Goal: Transaction & Acquisition: Book appointment/travel/reservation

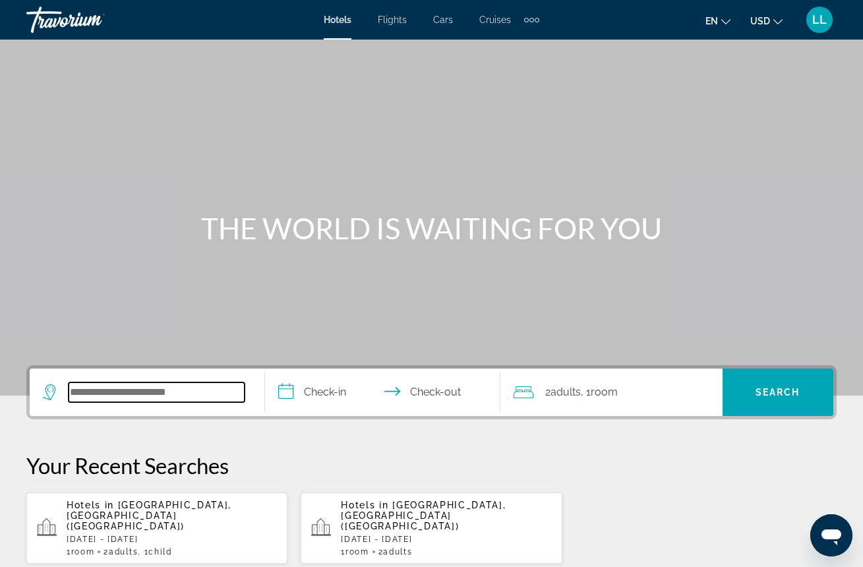
click at [170, 398] on input "Search widget" at bounding box center [157, 393] width 176 height 20
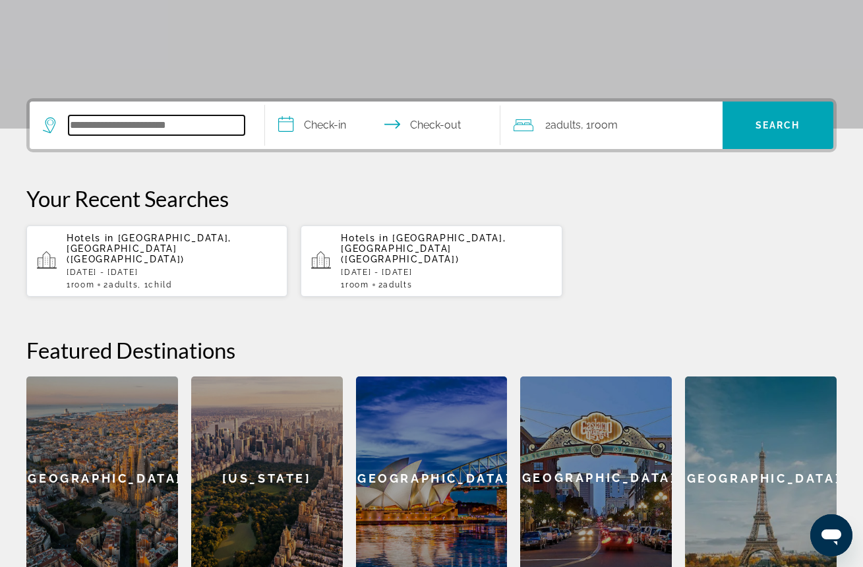
scroll to position [323, 0]
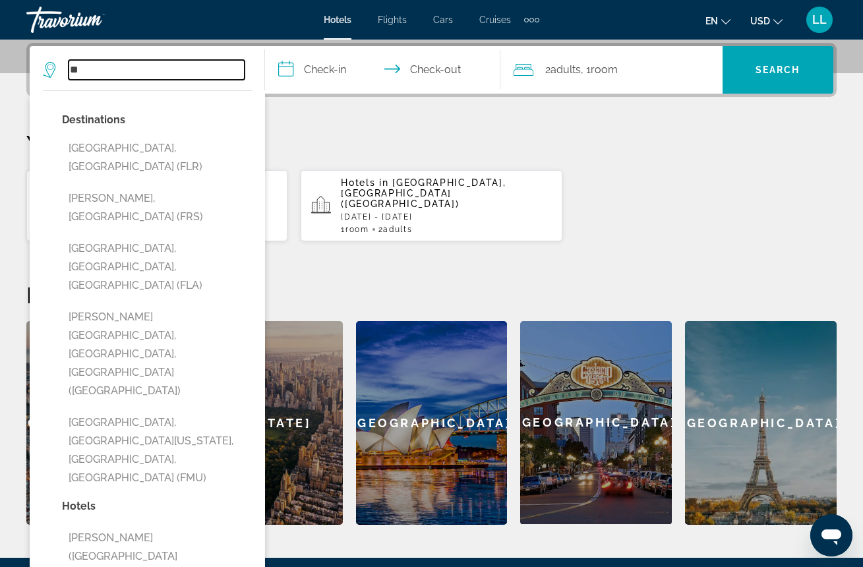
type input "*"
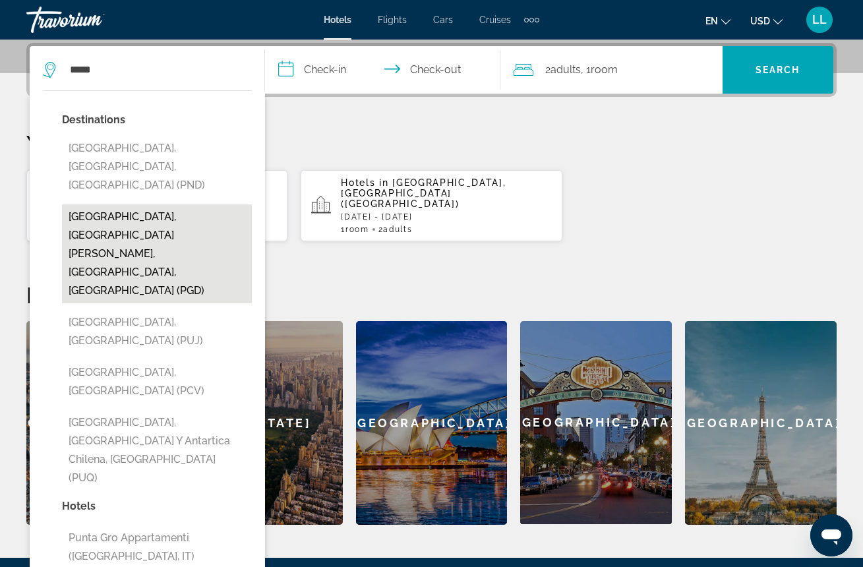
click at [111, 204] on button "[GEOGRAPHIC_DATA], [GEOGRAPHIC_DATA][PERSON_NAME], [GEOGRAPHIC_DATA], [GEOGRAPH…" at bounding box center [157, 253] width 190 height 99
type input "**********"
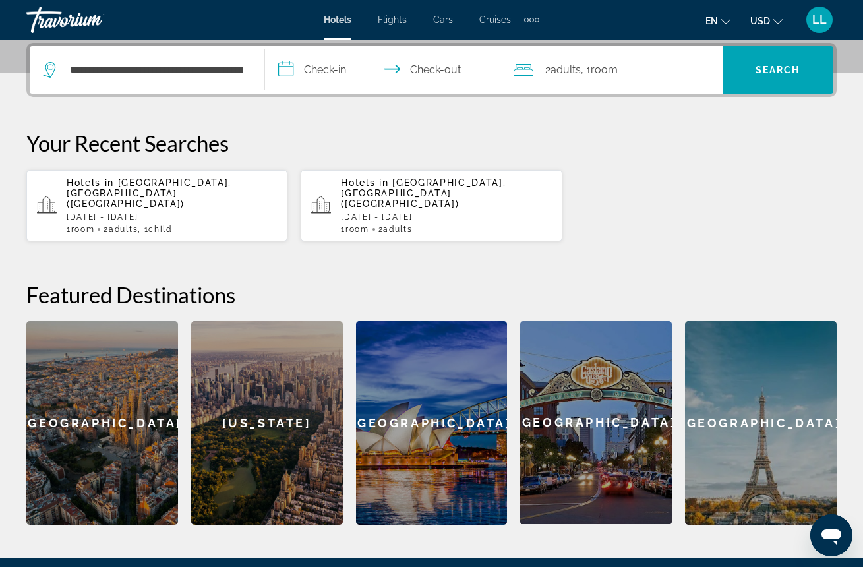
click at [342, 70] on input "**********" at bounding box center [385, 71] width 241 height 51
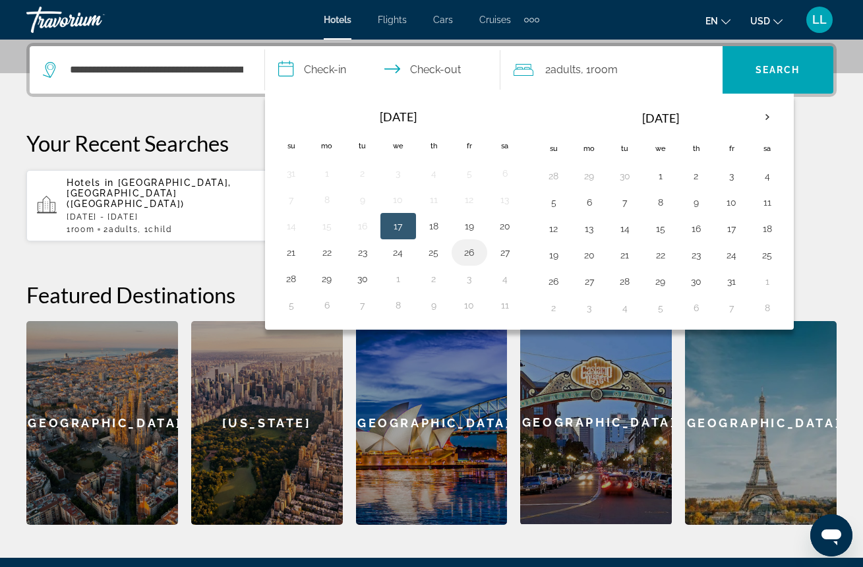
click at [474, 256] on button "26" at bounding box center [469, 252] width 21 height 18
click at [296, 279] on button "28" at bounding box center [291, 279] width 21 height 18
type input "**********"
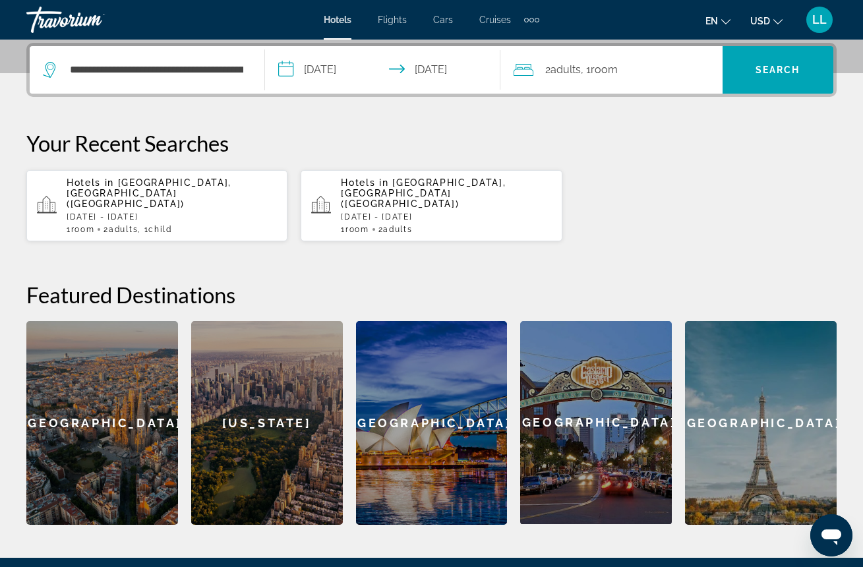
click at [561, 71] on span "Adults" at bounding box center [566, 69] width 30 height 13
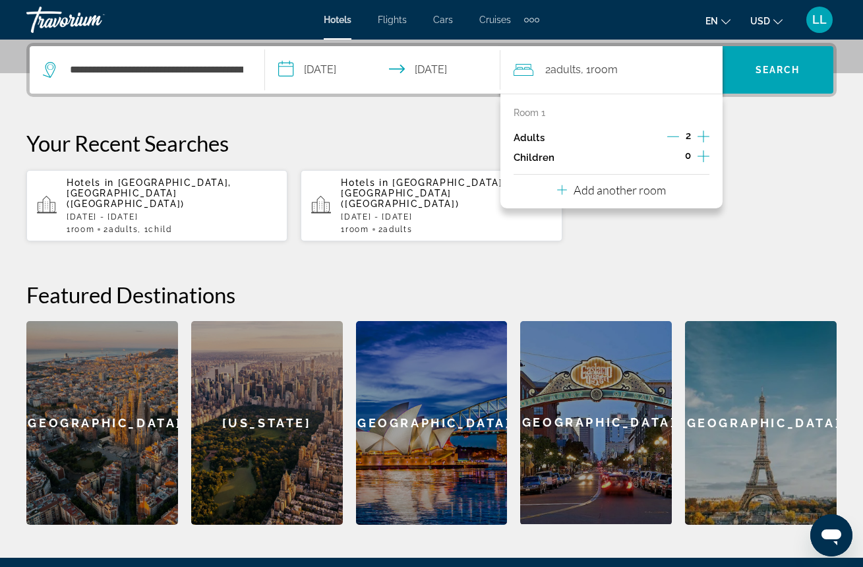
scroll to position [324, 0]
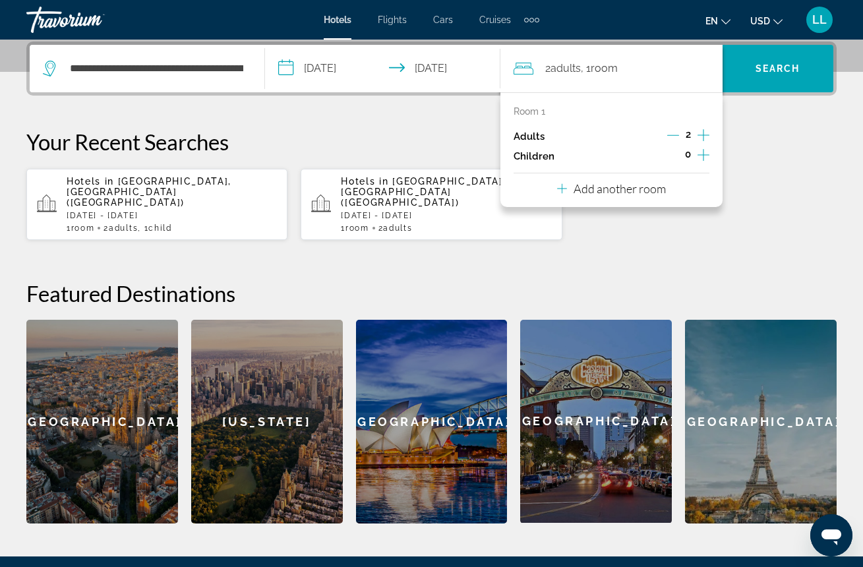
click at [703, 157] on icon "Increment children" at bounding box center [704, 155] width 12 height 16
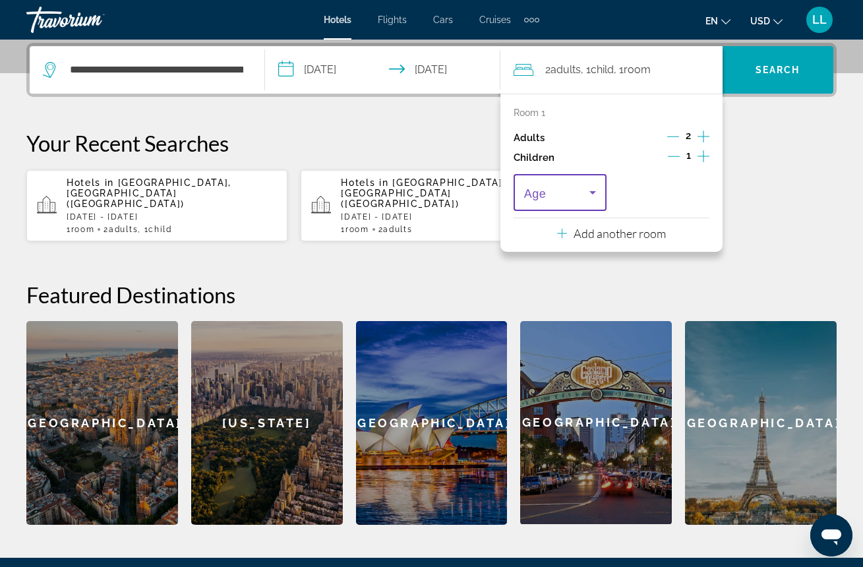
click at [593, 195] on icon "Travelers: 2 adults, 1 child" at bounding box center [593, 193] width 16 height 16
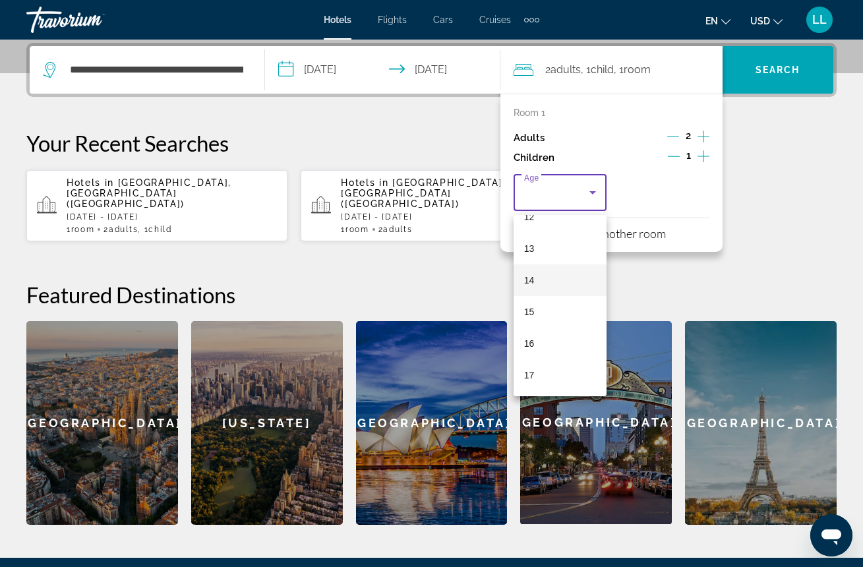
scroll to position [399, 0]
click at [528, 346] on span "16" at bounding box center [529, 344] width 11 height 16
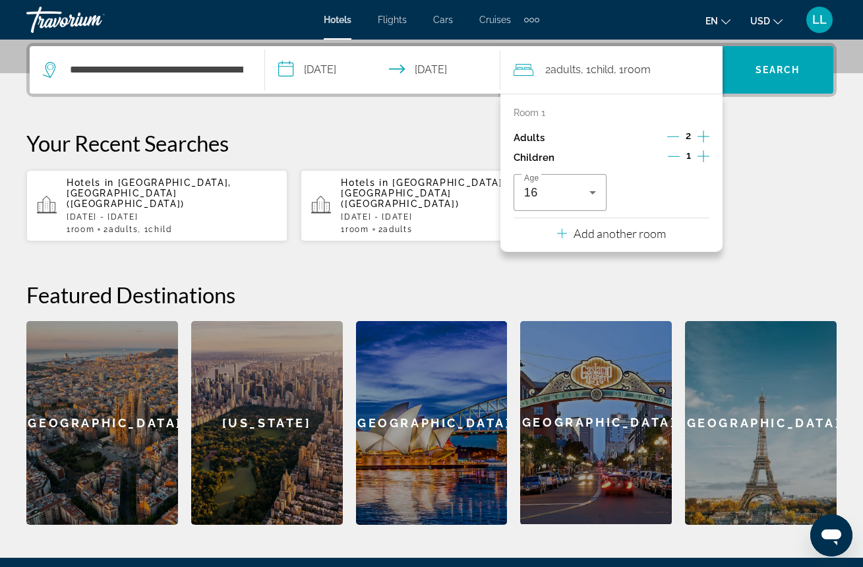
click at [794, 172] on div "Hotels in [GEOGRAPHIC_DATA], [GEOGRAPHIC_DATA] ([GEOGRAPHIC_DATA]) [DATE] - [GE…" at bounding box center [431, 206] width 811 height 73
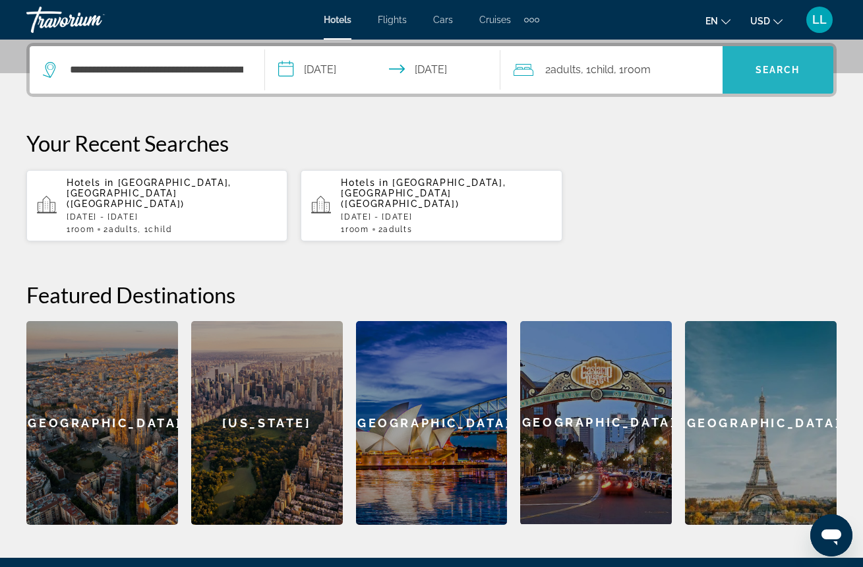
click at [770, 66] on span "Search" at bounding box center [778, 70] width 45 height 11
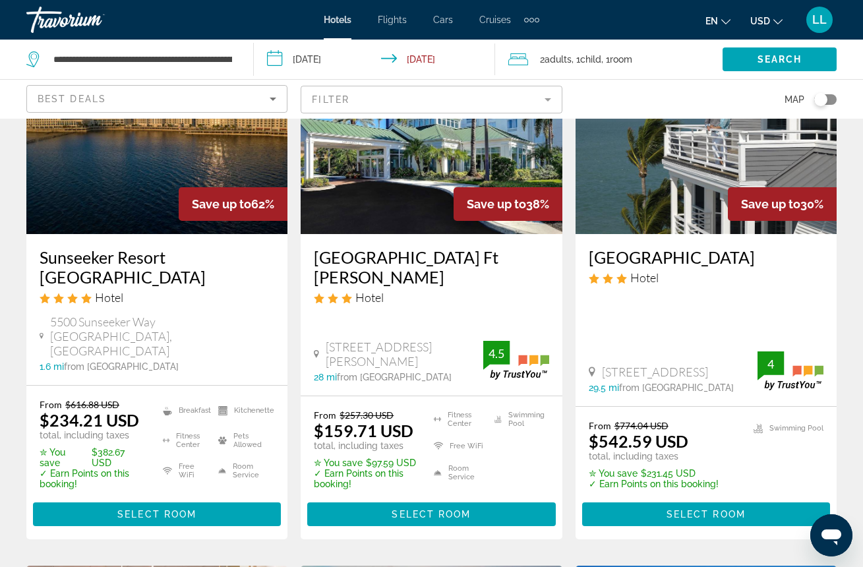
scroll to position [146, 0]
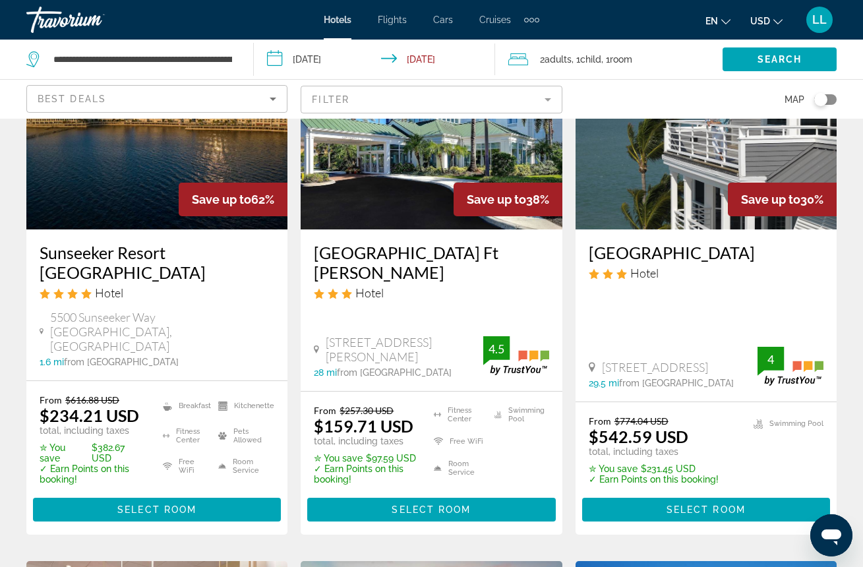
click at [142, 217] on img "Main content" at bounding box center [156, 123] width 261 height 211
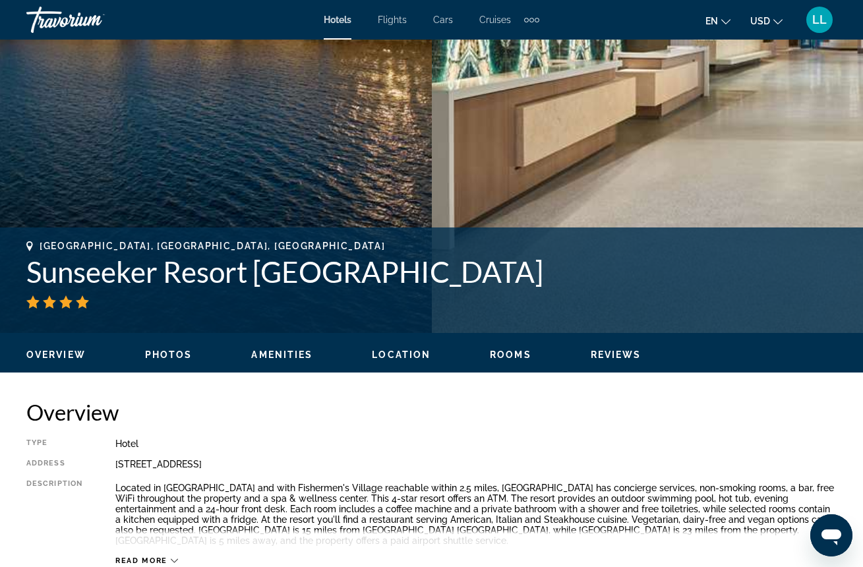
scroll to position [334, 0]
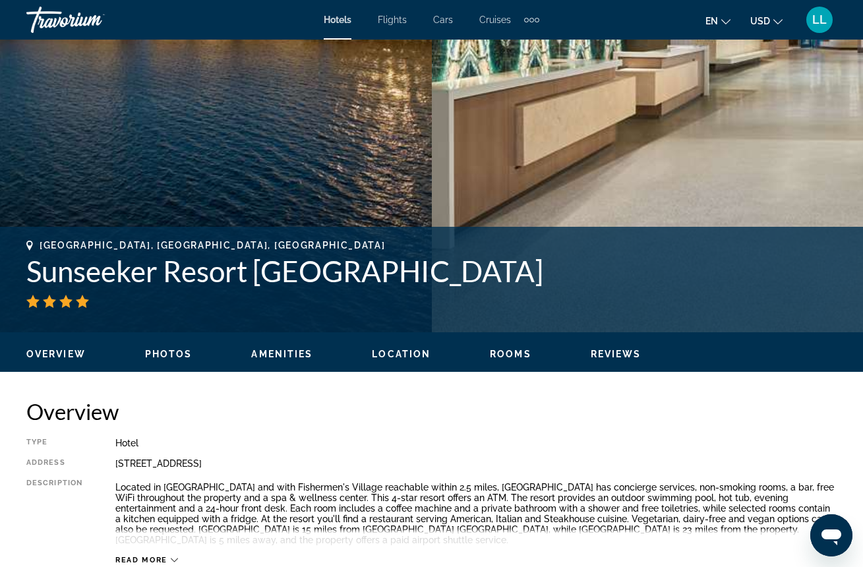
click at [164, 361] on div "Overview Photos Amenities Location Rooms Reviews Check Availability" at bounding box center [431, 352] width 863 height 41
click at [171, 358] on span "Photos" at bounding box center [168, 354] width 47 height 11
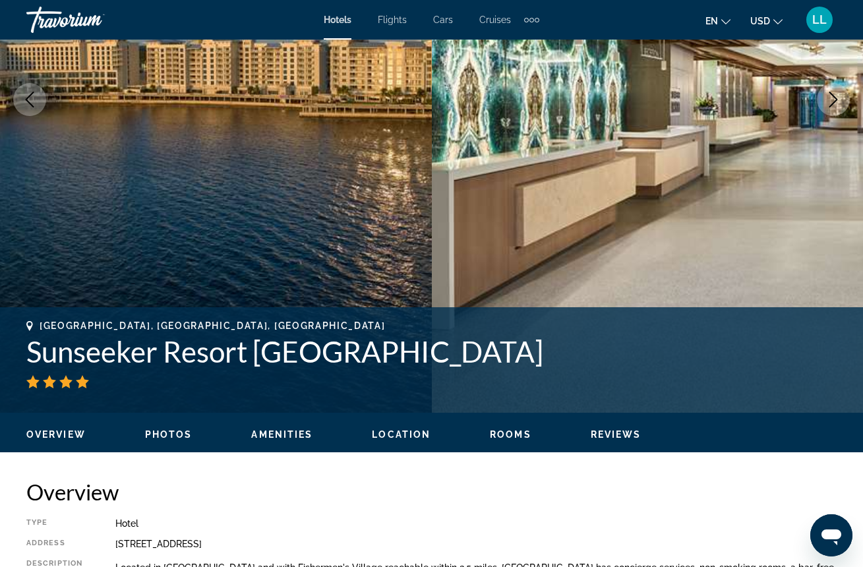
scroll to position [253, 0]
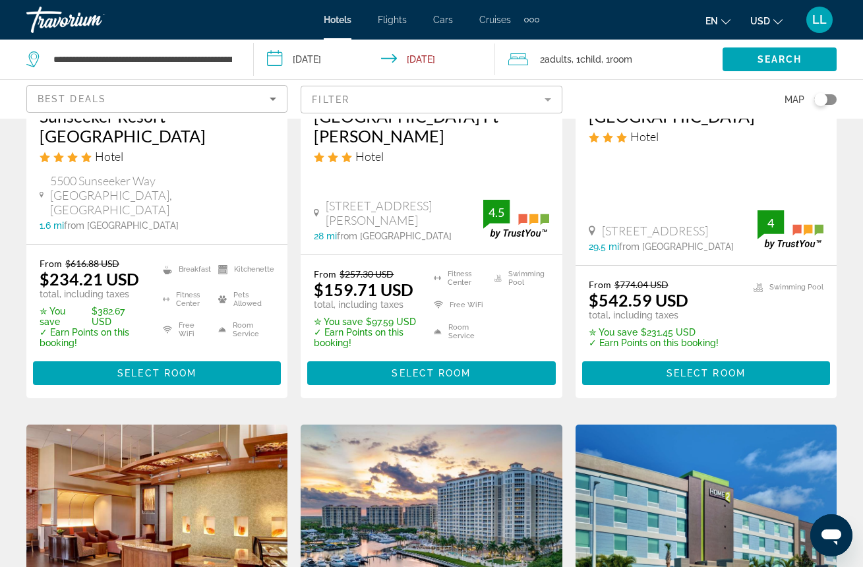
scroll to position [287, 0]
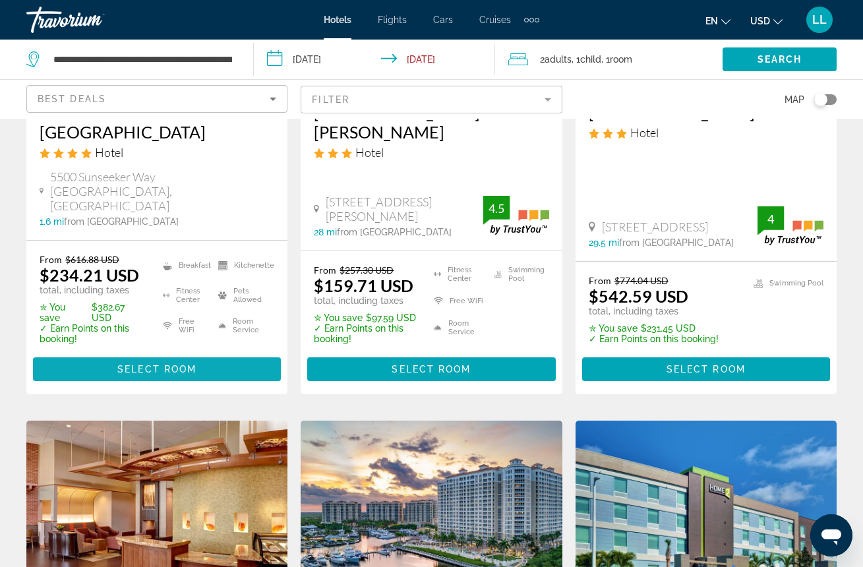
click at [146, 364] on span "Select Room" at bounding box center [156, 369] width 79 height 11
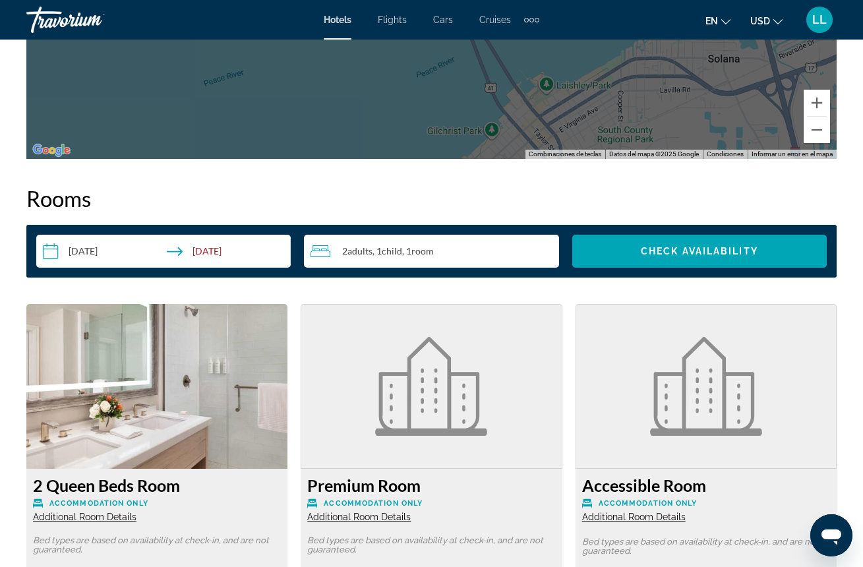
scroll to position [1766, 0]
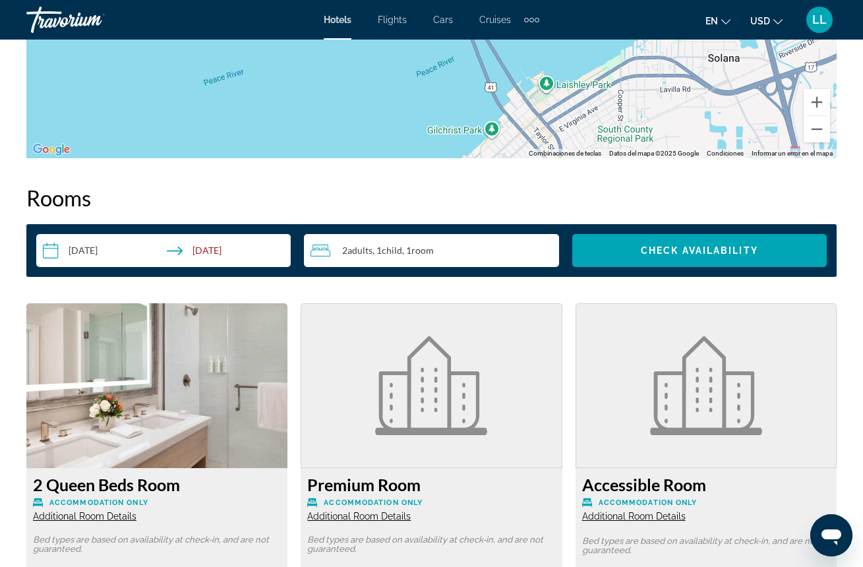
click at [217, 247] on input "**********" at bounding box center [166, 252] width 260 height 37
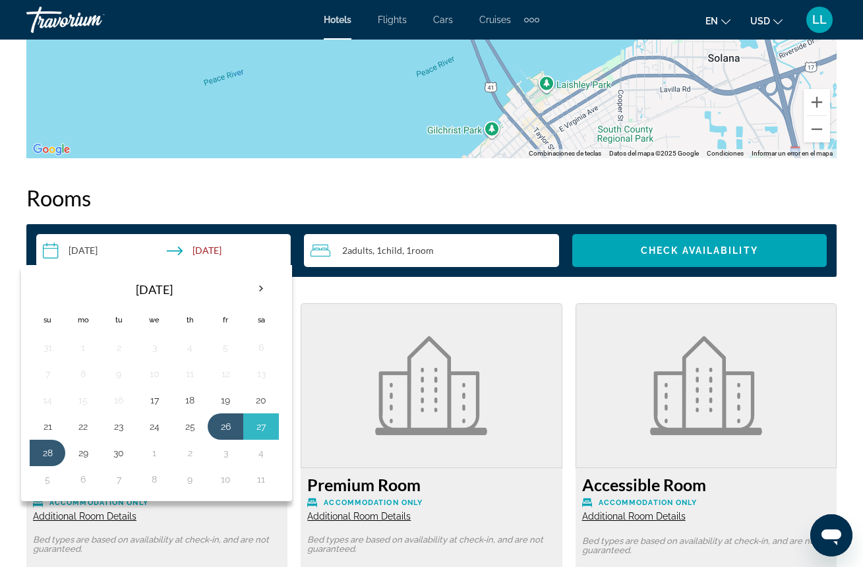
click at [217, 247] on input "**********" at bounding box center [166, 252] width 260 height 37
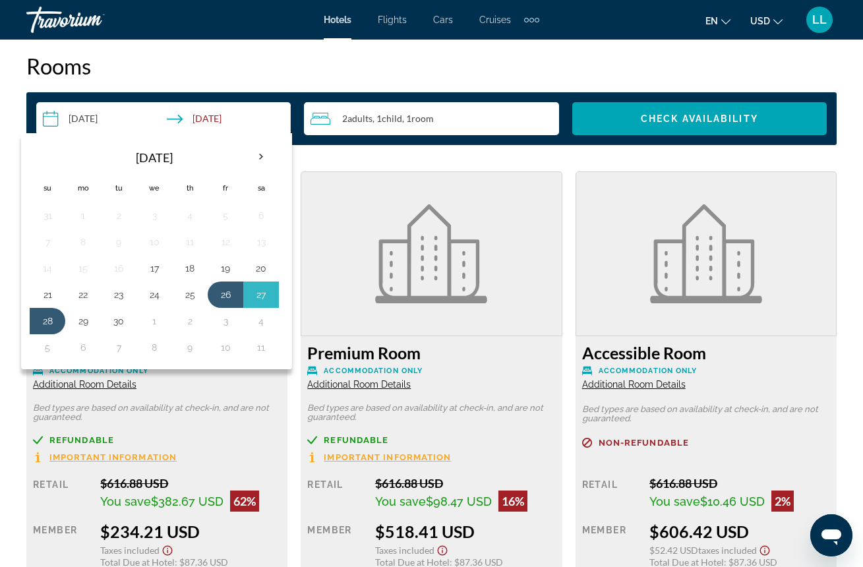
scroll to position [1903, 0]
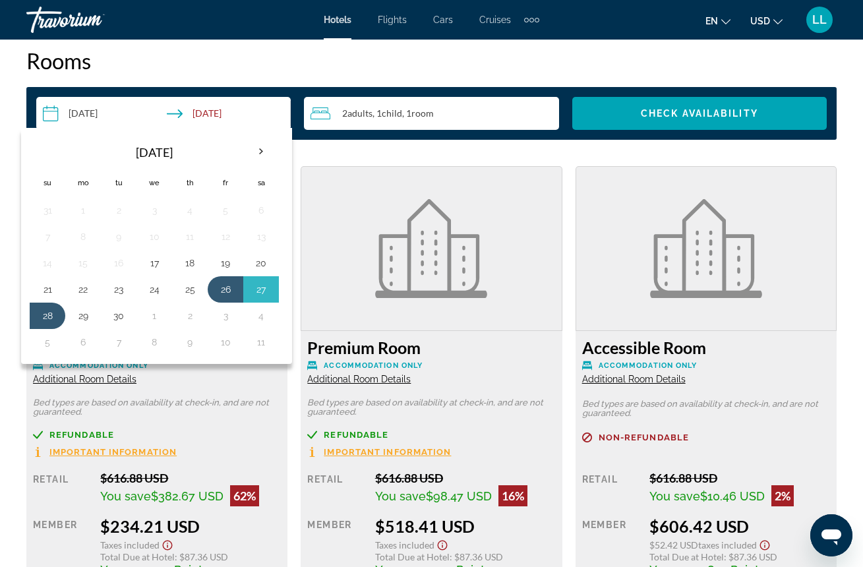
click at [115, 377] on span "Additional Room Details" at bounding box center [85, 379] width 104 height 11
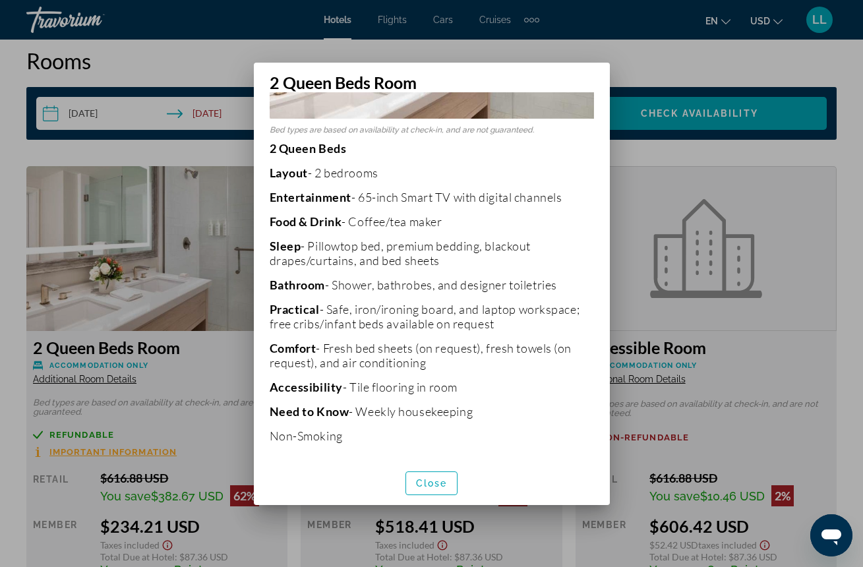
scroll to position [0, 0]
click at [437, 478] on span "Close" at bounding box center [432, 483] width 32 height 11
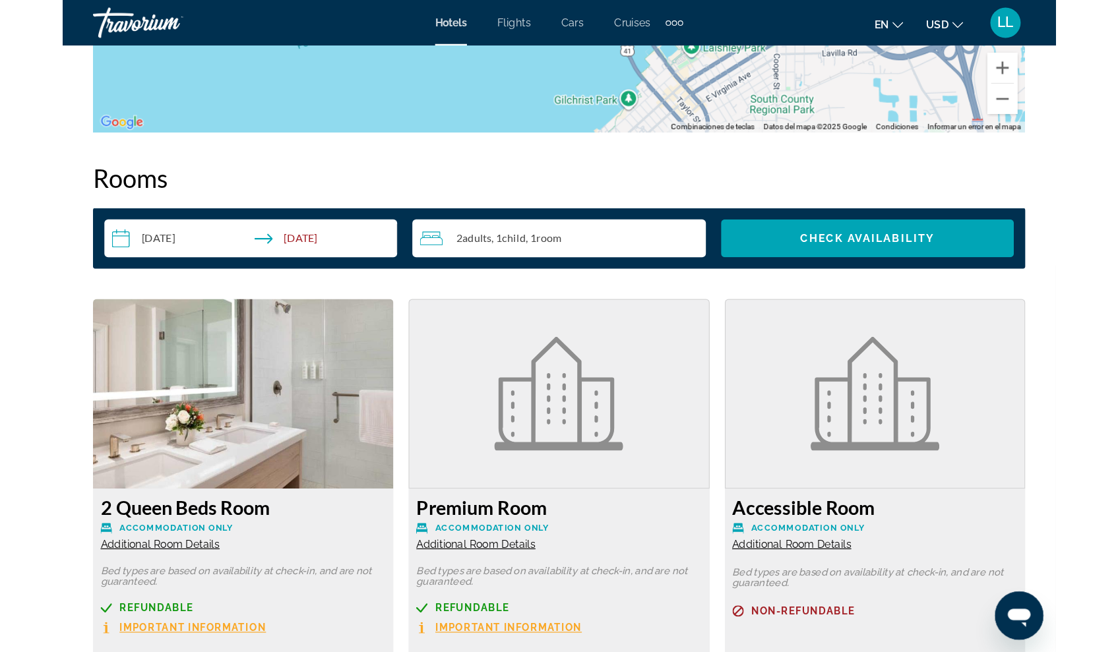
scroll to position [1809, 0]
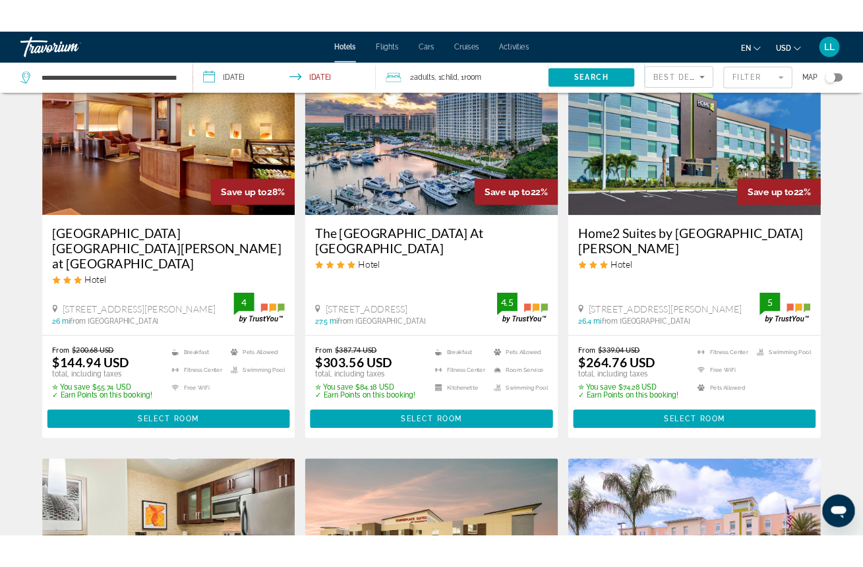
scroll to position [673, 0]
